Goal: Task Accomplishment & Management: Manage account settings

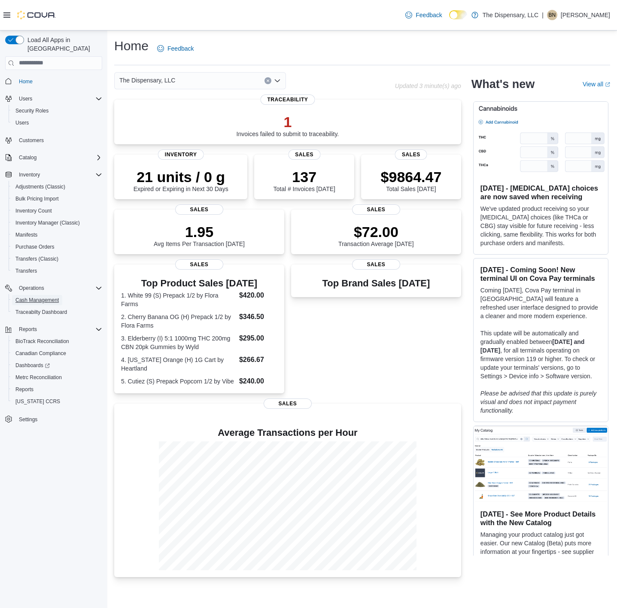
drag, startPoint x: 49, startPoint y: 293, endPoint x: 156, endPoint y: 294, distance: 107.0
click at [49, 297] on span "Cash Management" at bounding box center [36, 300] width 43 height 7
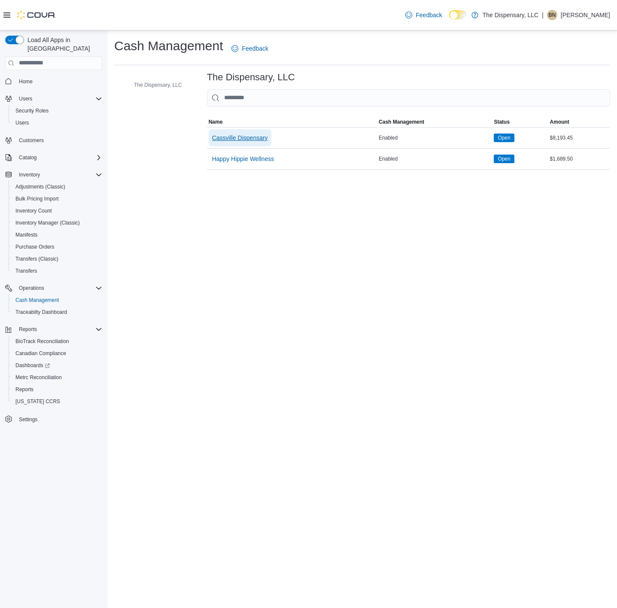
click at [262, 137] on span "Cassville Dispensary" at bounding box center [240, 138] width 56 height 9
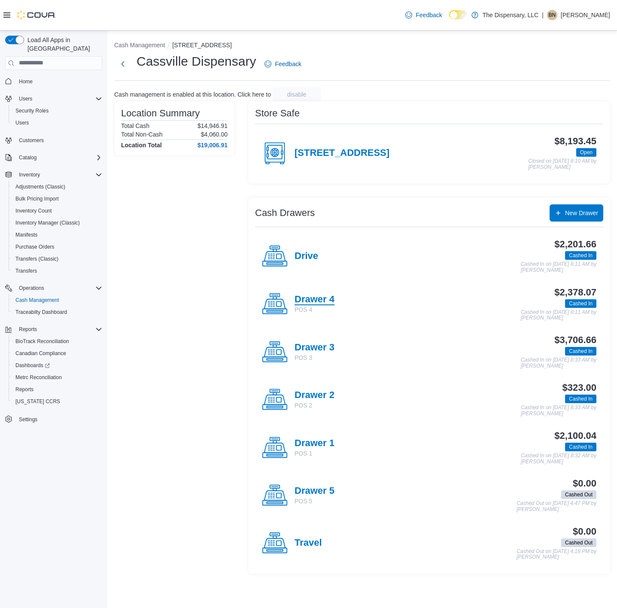
click at [315, 300] on h4 "Drawer 4" at bounding box center [315, 299] width 40 height 11
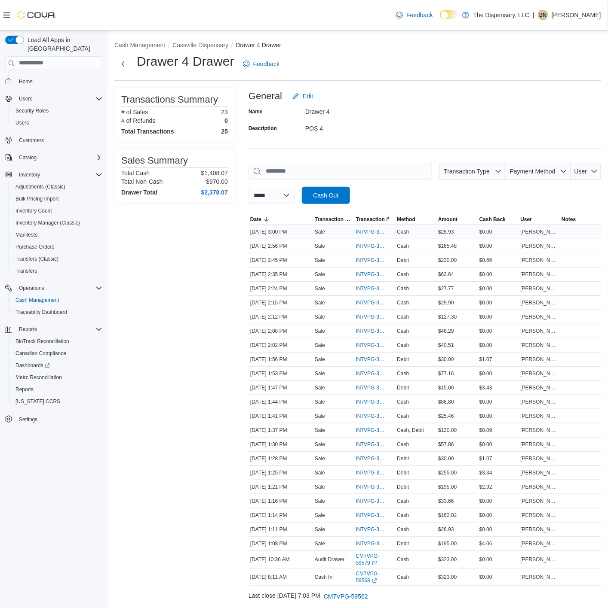
click at [467, 230] on div "$28.93" at bounding box center [456, 232] width 41 height 10
click at [537, 169] on span "Payment Method" at bounding box center [533, 171] width 46 height 7
click at [526, 204] on span "Debit" at bounding box center [544, 204] width 101 height 10
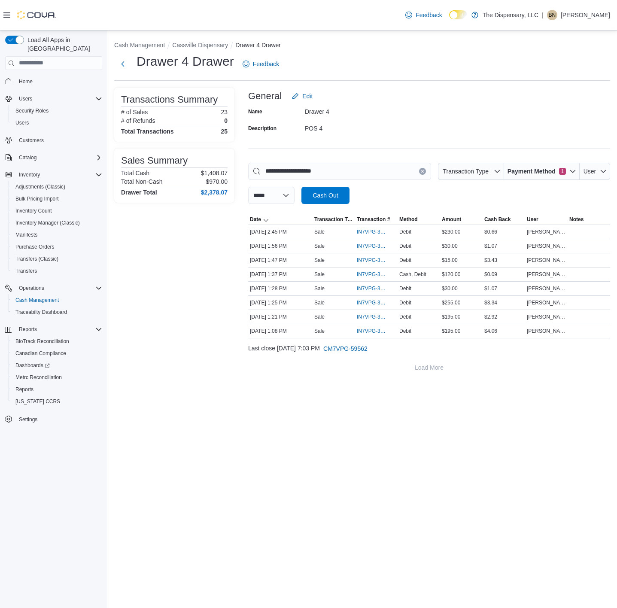
click at [433, 196] on div "**********" at bounding box center [429, 183] width 362 height 41
click at [377, 246] on span "IN7VPG-307306" at bounding box center [372, 246] width 31 height 7
click at [556, 171] on span "Payment Method" at bounding box center [532, 171] width 48 height 9
click at [549, 200] on span "Cash" at bounding box center [539, 204] width 82 height 10
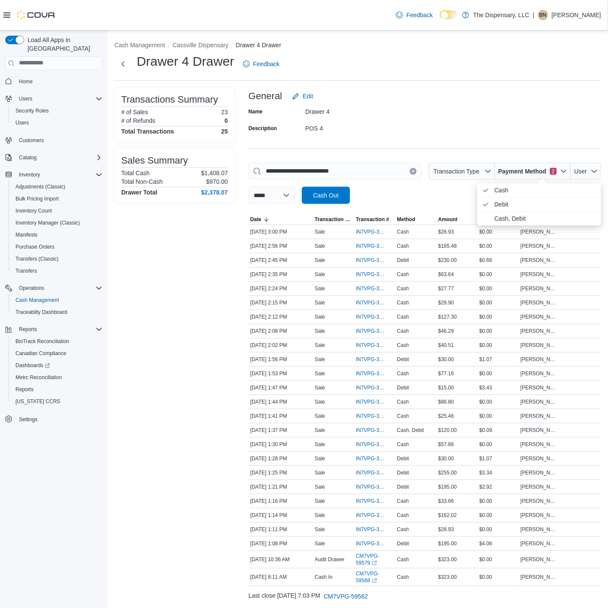
click at [525, 121] on div "Name Drawer 4 Description POS 4" at bounding box center [424, 120] width 352 height 30
click at [534, 175] on span "Payment Method" at bounding box center [522, 171] width 48 height 9
click at [510, 205] on span "Debit . Checked option." at bounding box center [544, 204] width 101 height 10
type input "**********"
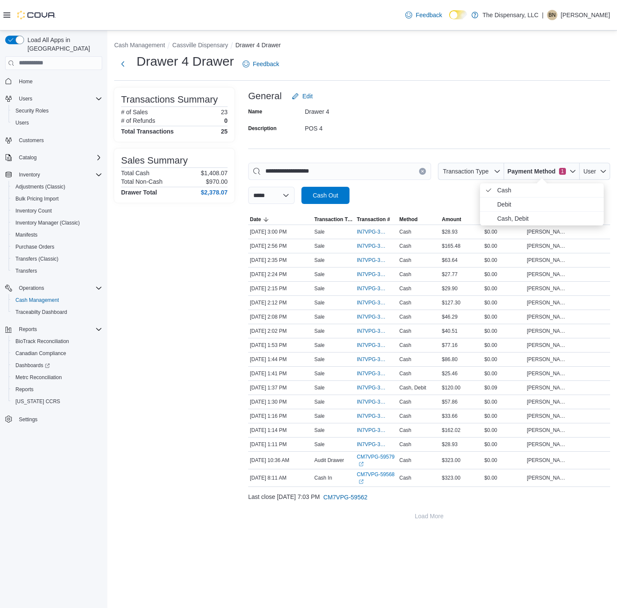
click at [506, 88] on div "General Edit" at bounding box center [429, 96] width 362 height 17
drag, startPoint x: 457, startPoint y: 383, endPoint x: 455, endPoint y: 398, distance: 15.1
drag, startPoint x: 455, startPoint y: 398, endPoint x: 454, endPoint y: 540, distance: 142.2
click at [452, 543] on div "**********" at bounding box center [362, 320] width 510 height 578
click at [540, 173] on span "Payment Method" at bounding box center [532, 171] width 48 height 9
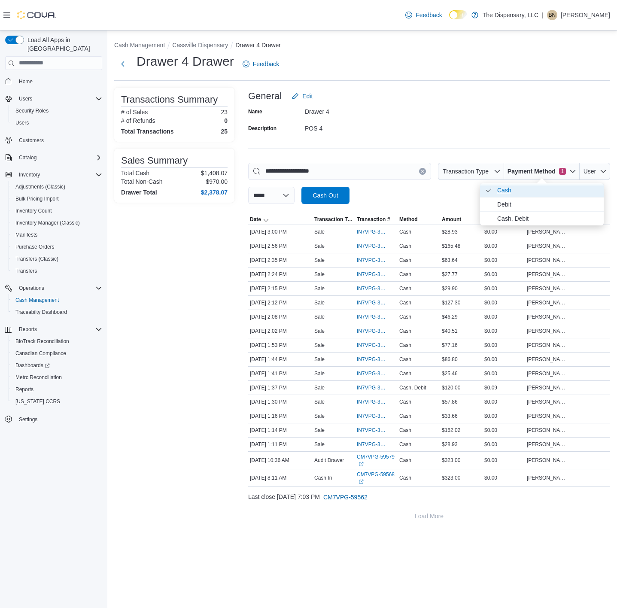
click at [510, 193] on span "Cash . Checked option." at bounding box center [548, 190] width 101 height 10
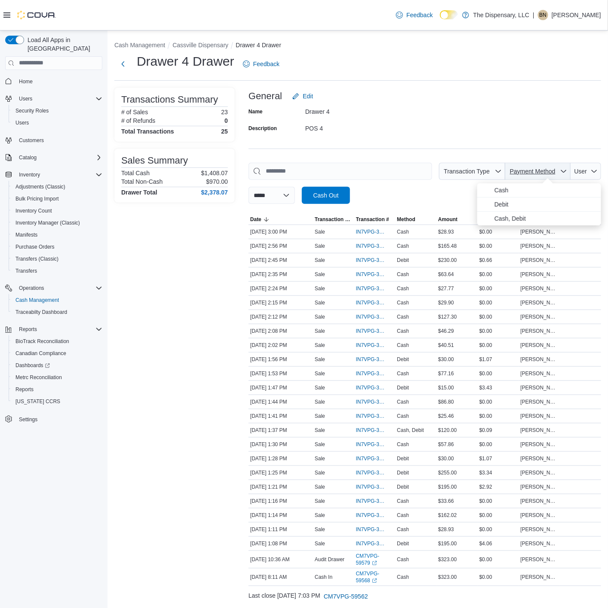
click at [530, 168] on span "Payment Method" at bounding box center [533, 171] width 46 height 7
click at [539, 163] on span "Payment Method" at bounding box center [537, 171] width 58 height 17
click at [523, 200] on span "Debit" at bounding box center [535, 204] width 82 height 10
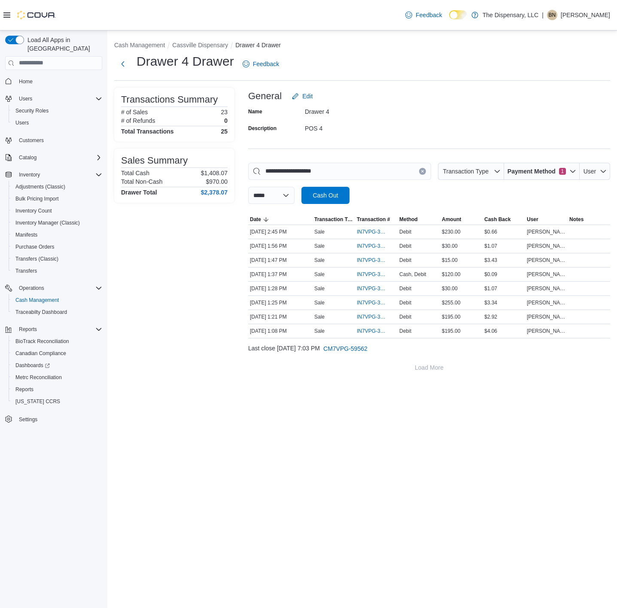
click at [440, 423] on div "**********" at bounding box center [362, 320] width 510 height 578
click at [543, 168] on span "Payment Method" at bounding box center [532, 171] width 48 height 9
click at [552, 107] on div "Name Drawer 4 Description POS 4" at bounding box center [429, 120] width 362 height 30
click at [552, 167] on span "Payment Method" at bounding box center [532, 171] width 48 height 9
click at [535, 200] on span "Cash" at bounding box center [548, 204] width 101 height 10
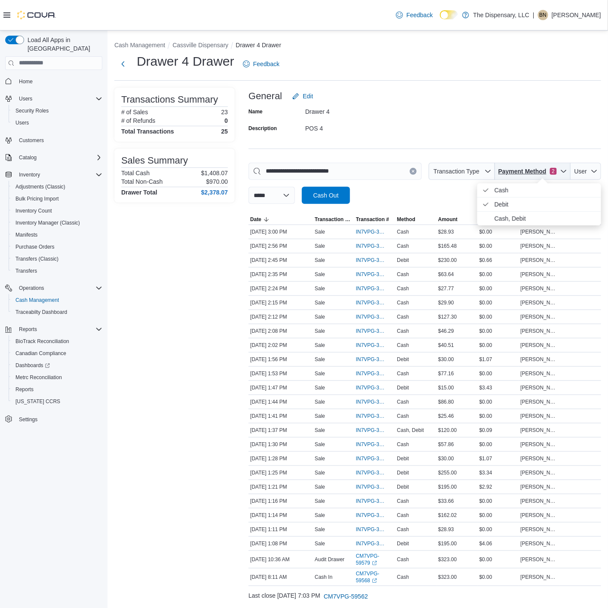
click at [544, 170] on span "Payment Method" at bounding box center [522, 171] width 48 height 9
click at [543, 169] on span "Payment Method 2" at bounding box center [532, 171] width 69 height 17
click at [532, 202] on span "Debit . Checked option." at bounding box center [535, 204] width 82 height 10
type input "**********"
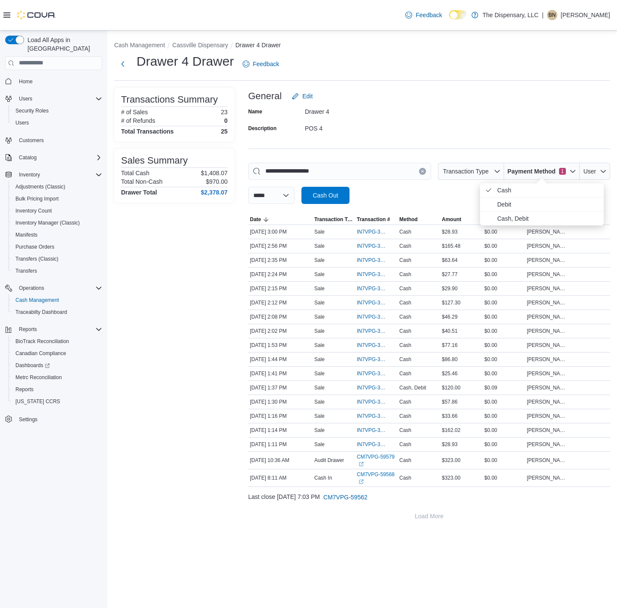
click at [517, 95] on div "General Edit" at bounding box center [429, 96] width 362 height 17
click at [376, 232] on span "IN7VPG-307345" at bounding box center [372, 232] width 31 height 7
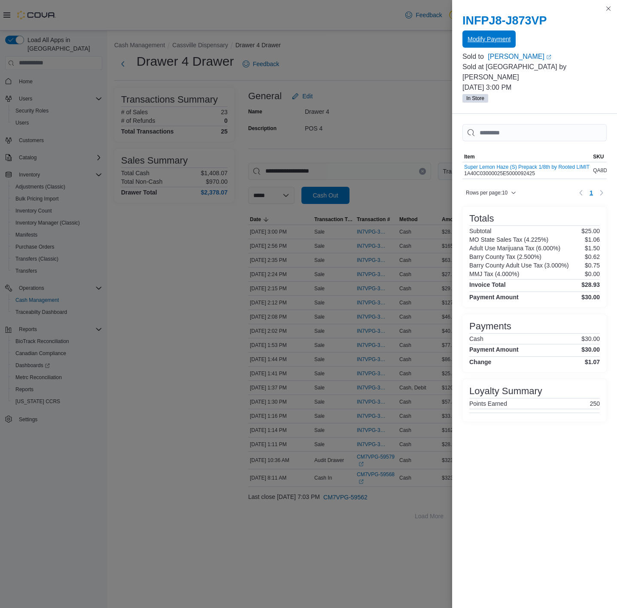
click at [496, 37] on span "Modify Payment" at bounding box center [489, 39] width 43 height 9
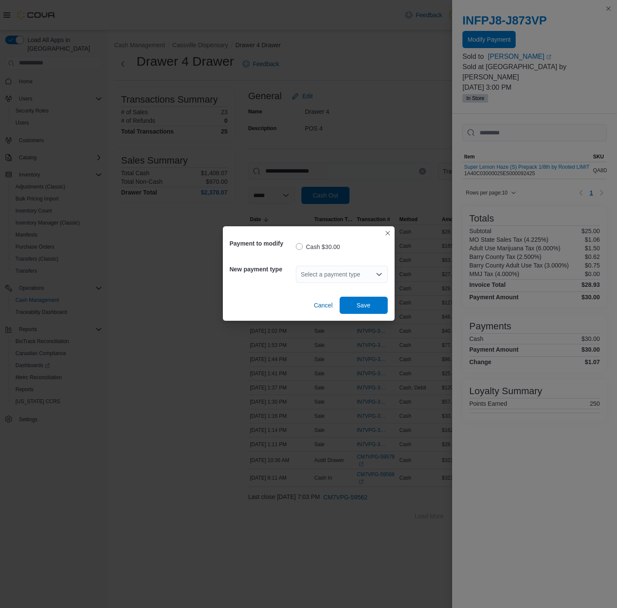
click at [318, 275] on div "Select a payment type" at bounding box center [342, 274] width 92 height 17
click at [315, 298] on span "Debit" at bounding box center [346, 301] width 71 height 9
click at [373, 305] on span "Save" at bounding box center [364, 304] width 38 height 17
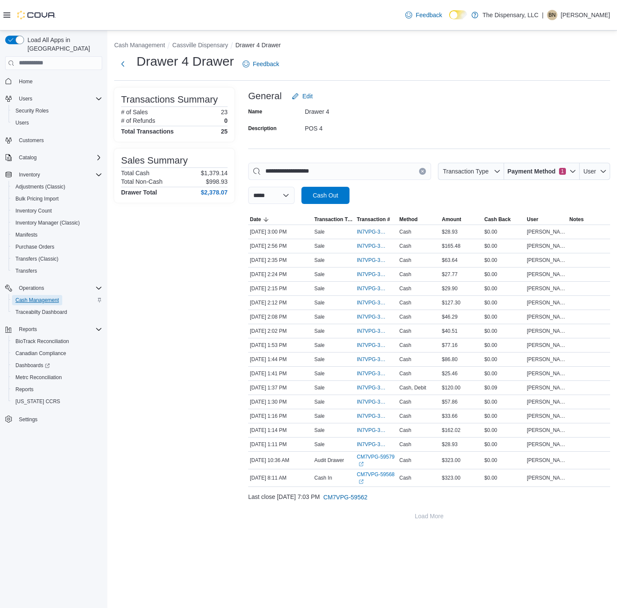
click at [26, 297] on span "Cash Management" at bounding box center [36, 300] width 43 height 7
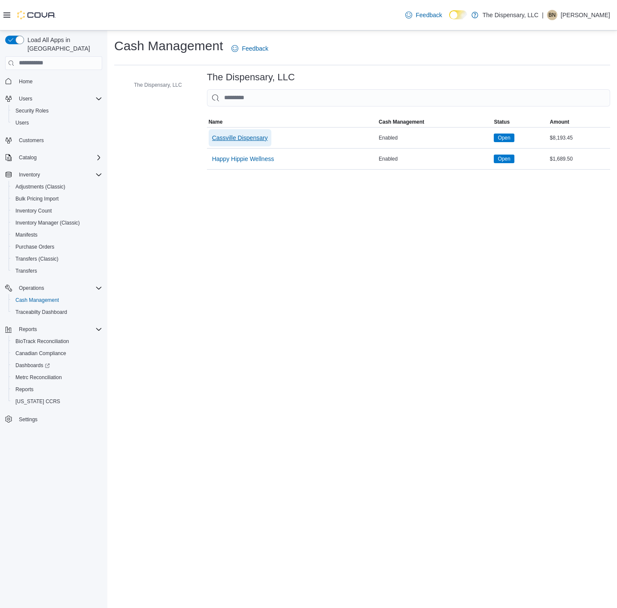
click at [249, 142] on span "Cassville Dispensary" at bounding box center [240, 138] width 56 height 9
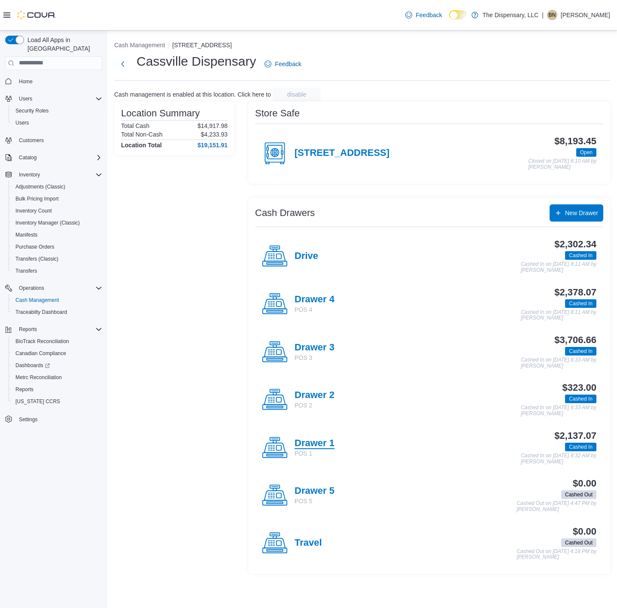
click at [321, 445] on h4 "Drawer 1" at bounding box center [315, 443] width 40 height 11
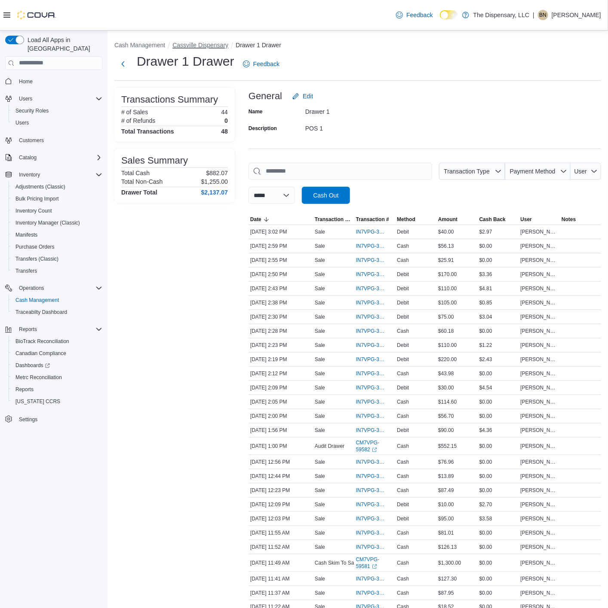
click at [224, 46] on button "Cassville Dispensary" at bounding box center [200, 45] width 56 height 7
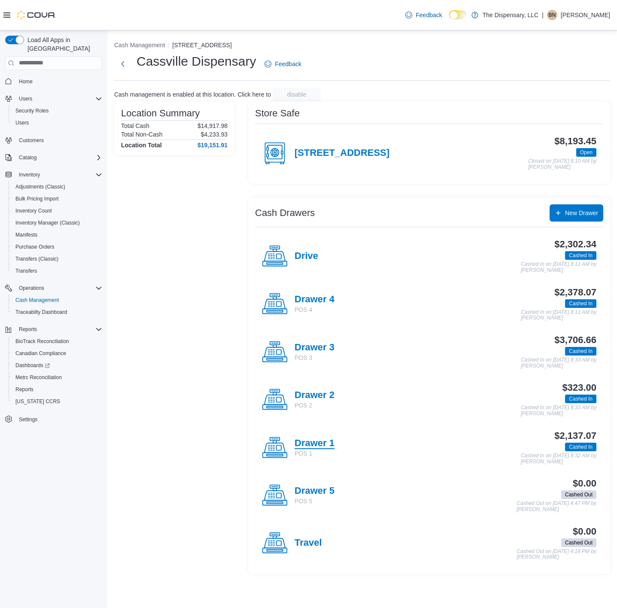
click at [304, 443] on h4 "Drawer 1" at bounding box center [315, 443] width 40 height 11
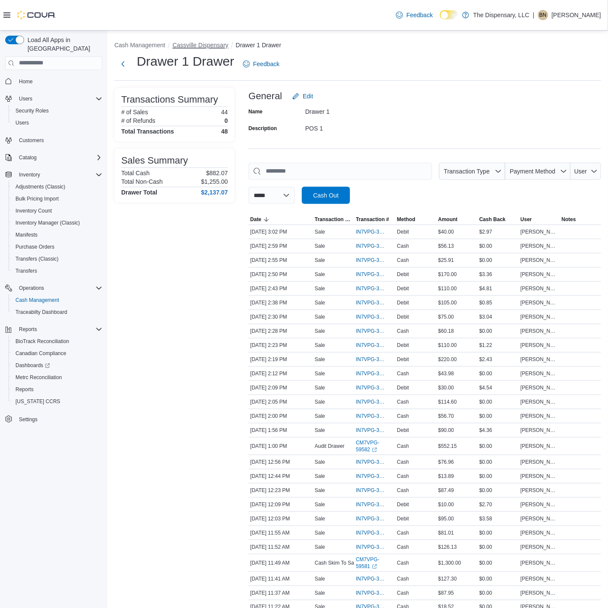
click at [186, 43] on button "Cassville Dispensary" at bounding box center [200, 45] width 56 height 7
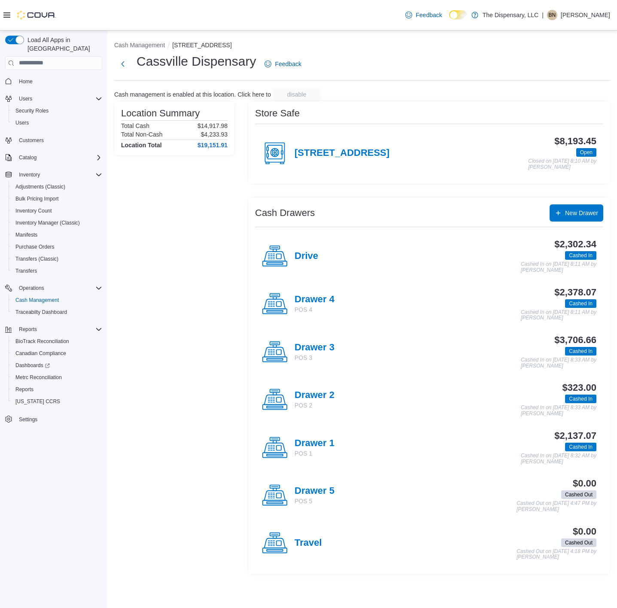
click at [315, 147] on div "[STREET_ADDRESS]" at bounding box center [326, 153] width 128 height 26
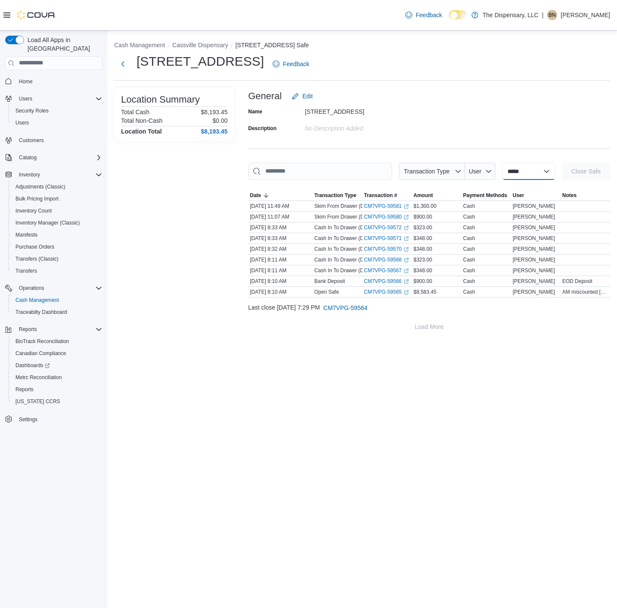
click at [526, 167] on select "**********" at bounding box center [529, 171] width 53 height 17
select select "**********"
click at [503, 163] on select "**********" at bounding box center [529, 171] width 53 height 17
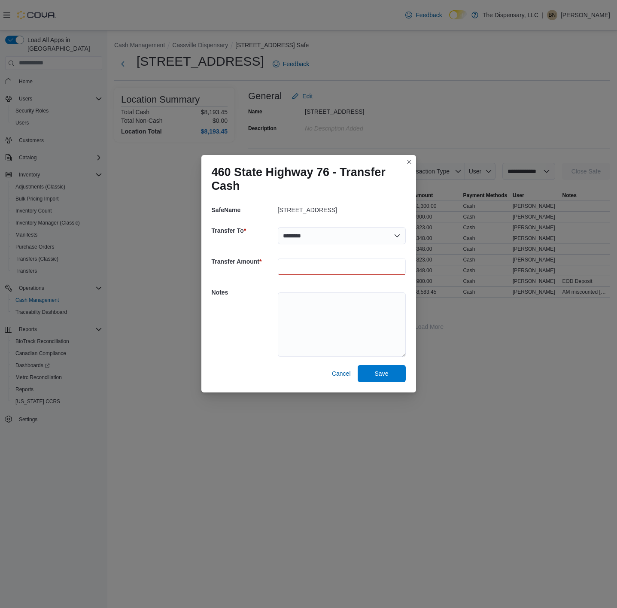
click at [314, 263] on input "number" at bounding box center [342, 266] width 128 height 17
type input "*****"
type textarea "********"
click at [383, 364] on div "Notes ********" at bounding box center [309, 323] width 194 height 83
click at [387, 376] on span "Save" at bounding box center [382, 373] width 14 height 9
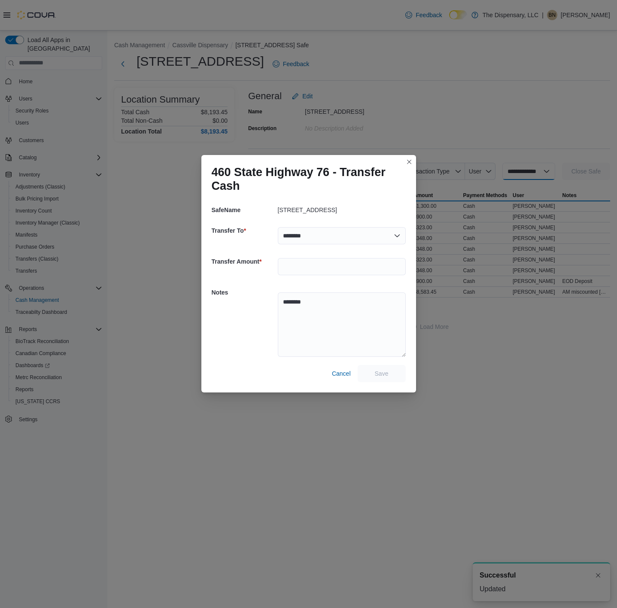
select select
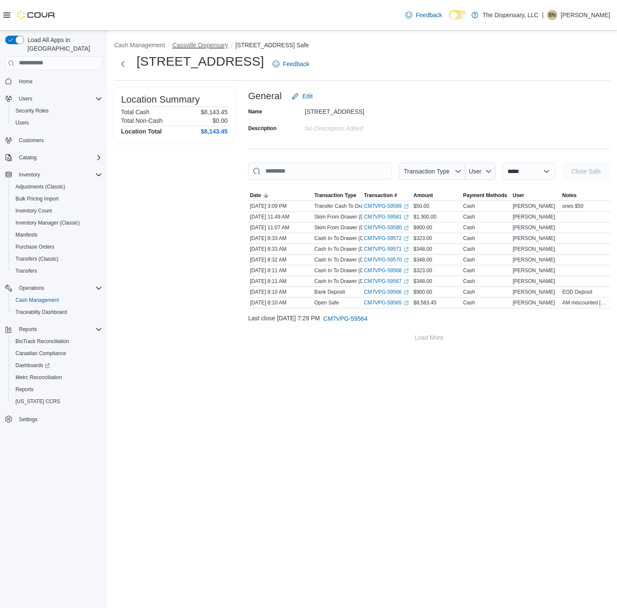
click at [202, 45] on button "Cassville Dispensary" at bounding box center [200, 45] width 56 height 7
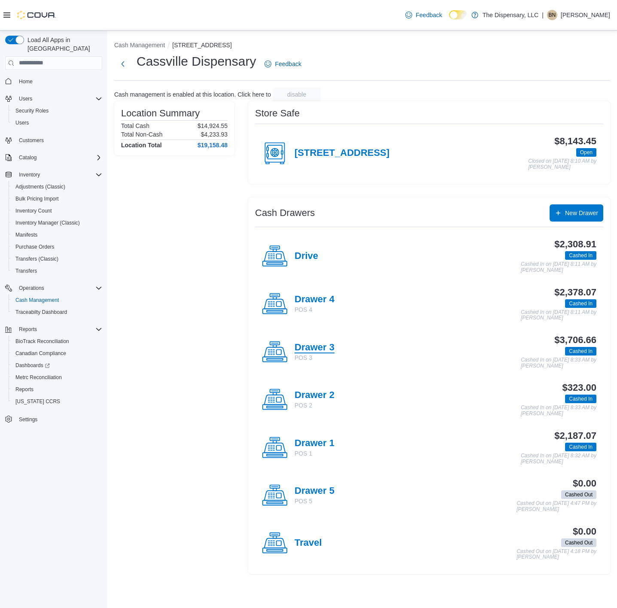
click at [323, 345] on h4 "Drawer 3" at bounding box center [315, 347] width 40 height 11
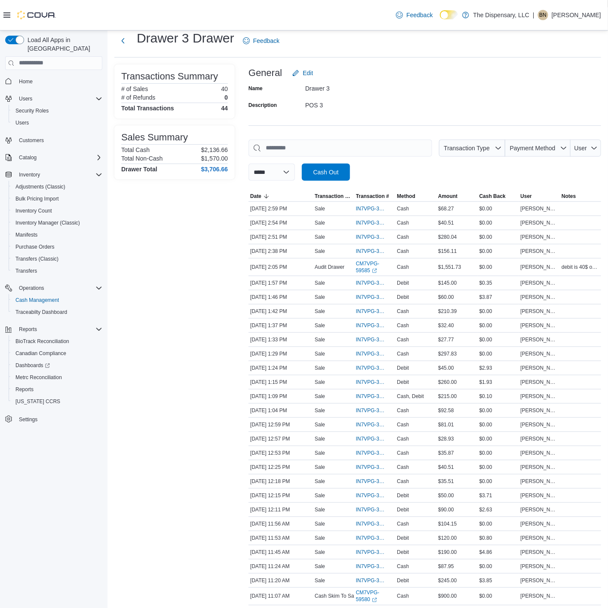
scroll to position [26, 0]
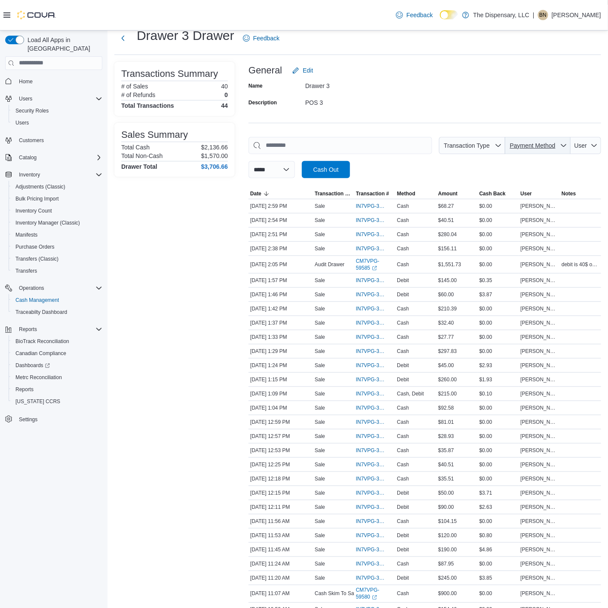
click at [533, 144] on span "Payment Method" at bounding box center [533, 145] width 46 height 7
click at [514, 180] on span "Debit" at bounding box center [544, 179] width 101 height 10
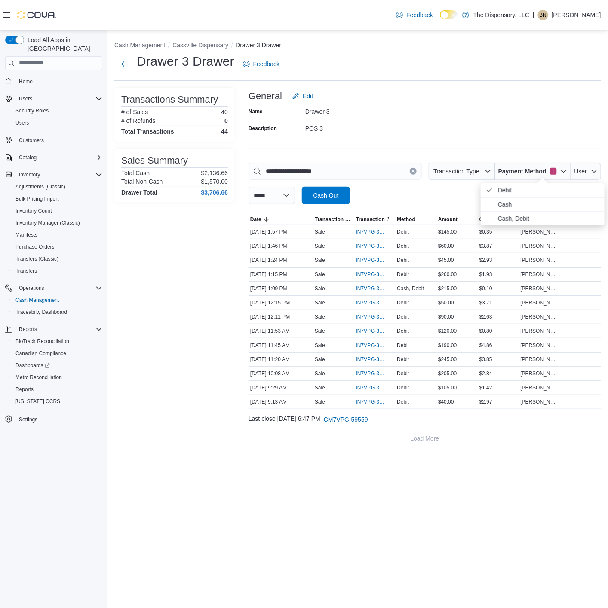
scroll to position [0, 0]
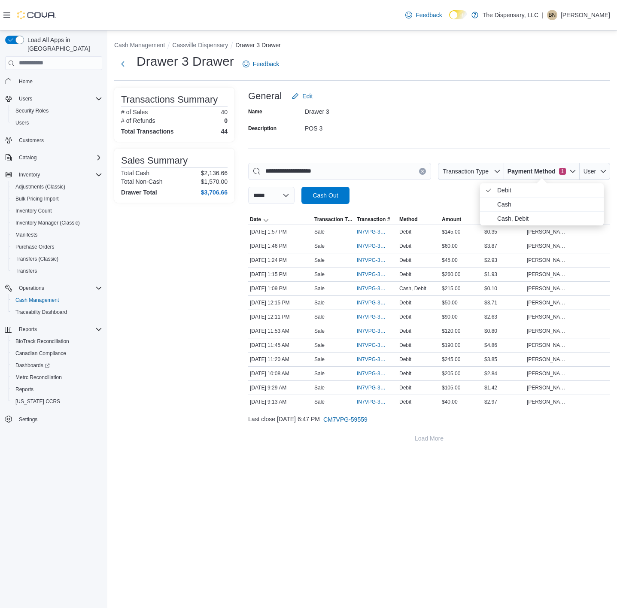
click at [182, 374] on div "Transactions Summary # of Sales 40 # of Refunds 0 Total Transactions 44 Sales S…" at bounding box center [174, 268] width 120 height 360
click at [528, 175] on span "Payment Method" at bounding box center [532, 171] width 48 height 9
click at [526, 205] on span "Cash" at bounding box center [539, 204] width 82 height 10
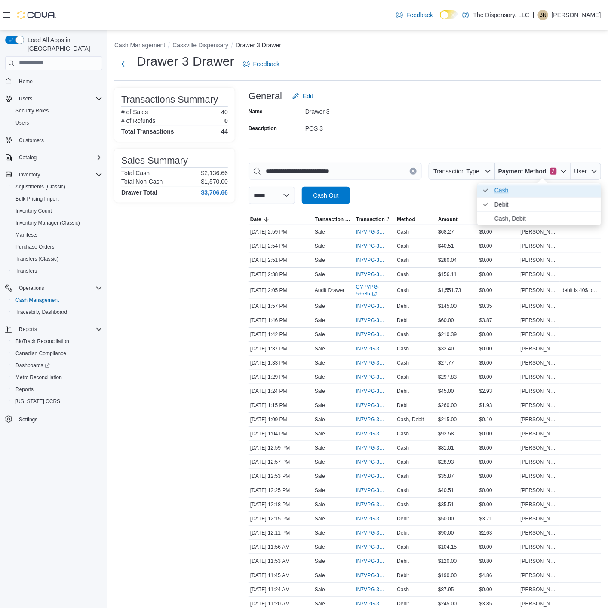
click at [522, 190] on span "Cash . Checked option." at bounding box center [544, 190] width 101 height 10
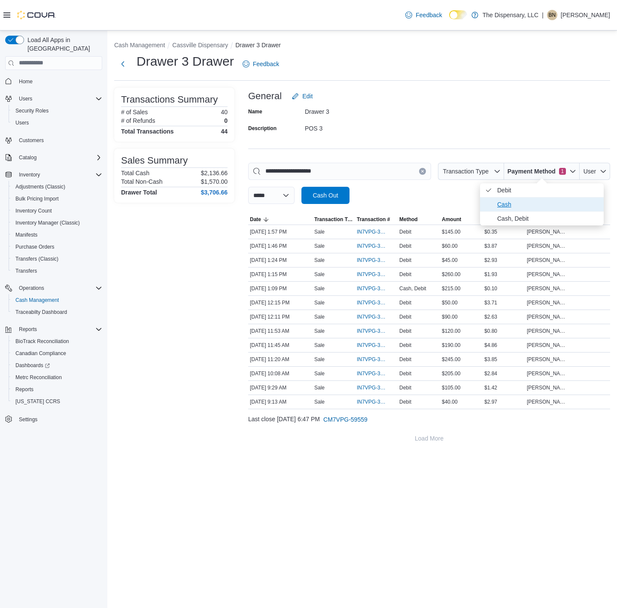
click at [514, 204] on span "Cash" at bounding box center [548, 204] width 101 height 10
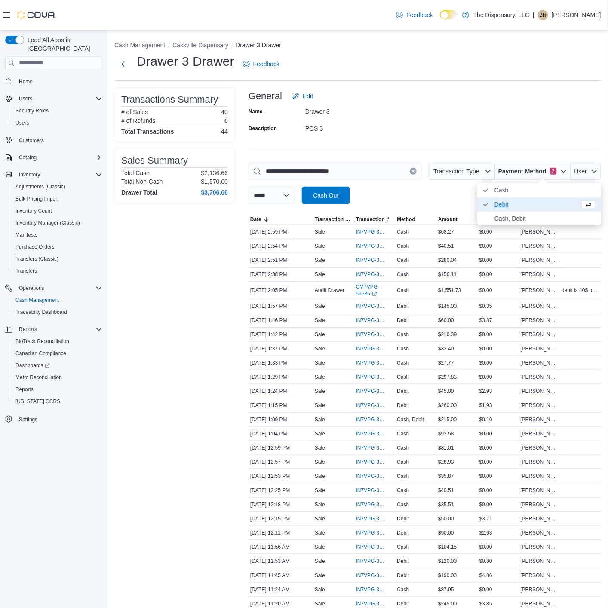
click at [513, 204] on span "Debit . Checked option." at bounding box center [535, 204] width 82 height 10
type input "**********"
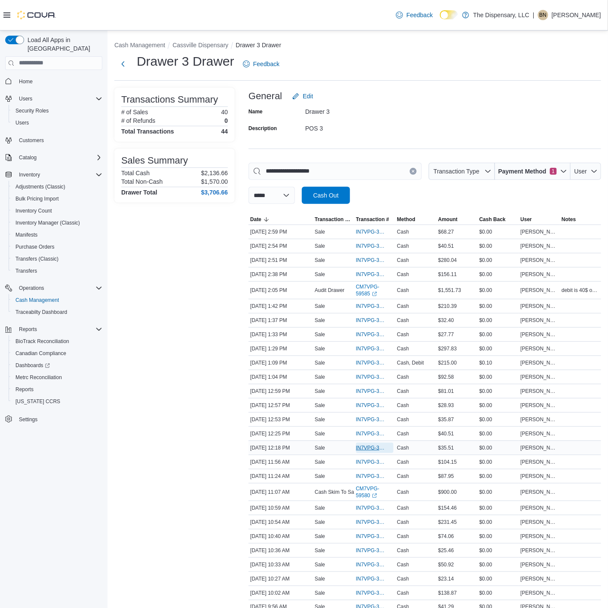
click at [366, 450] on span "IN7VPG-307265" at bounding box center [370, 448] width 29 height 7
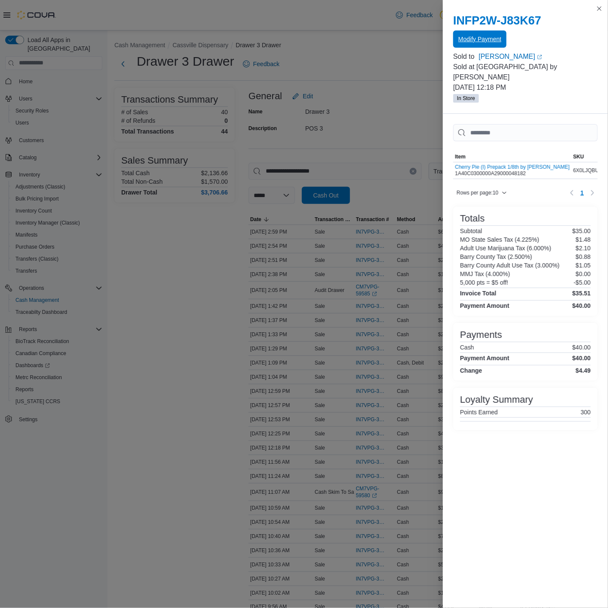
click at [491, 40] on span "Modify Payment" at bounding box center [479, 39] width 43 height 9
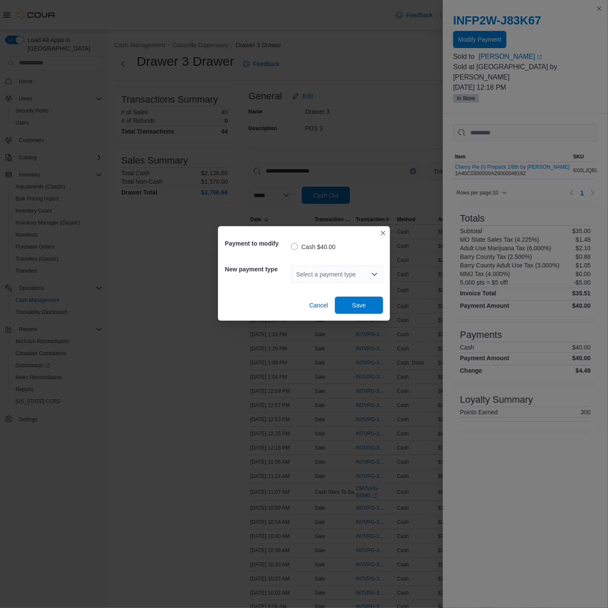
click at [313, 275] on div "Select a payment type" at bounding box center [337, 274] width 92 height 17
click at [306, 304] on span "Debit" at bounding box center [337, 301] width 82 height 9
click at [342, 303] on span "Save" at bounding box center [359, 304] width 38 height 17
